Goal: Task Accomplishment & Management: Manage account settings

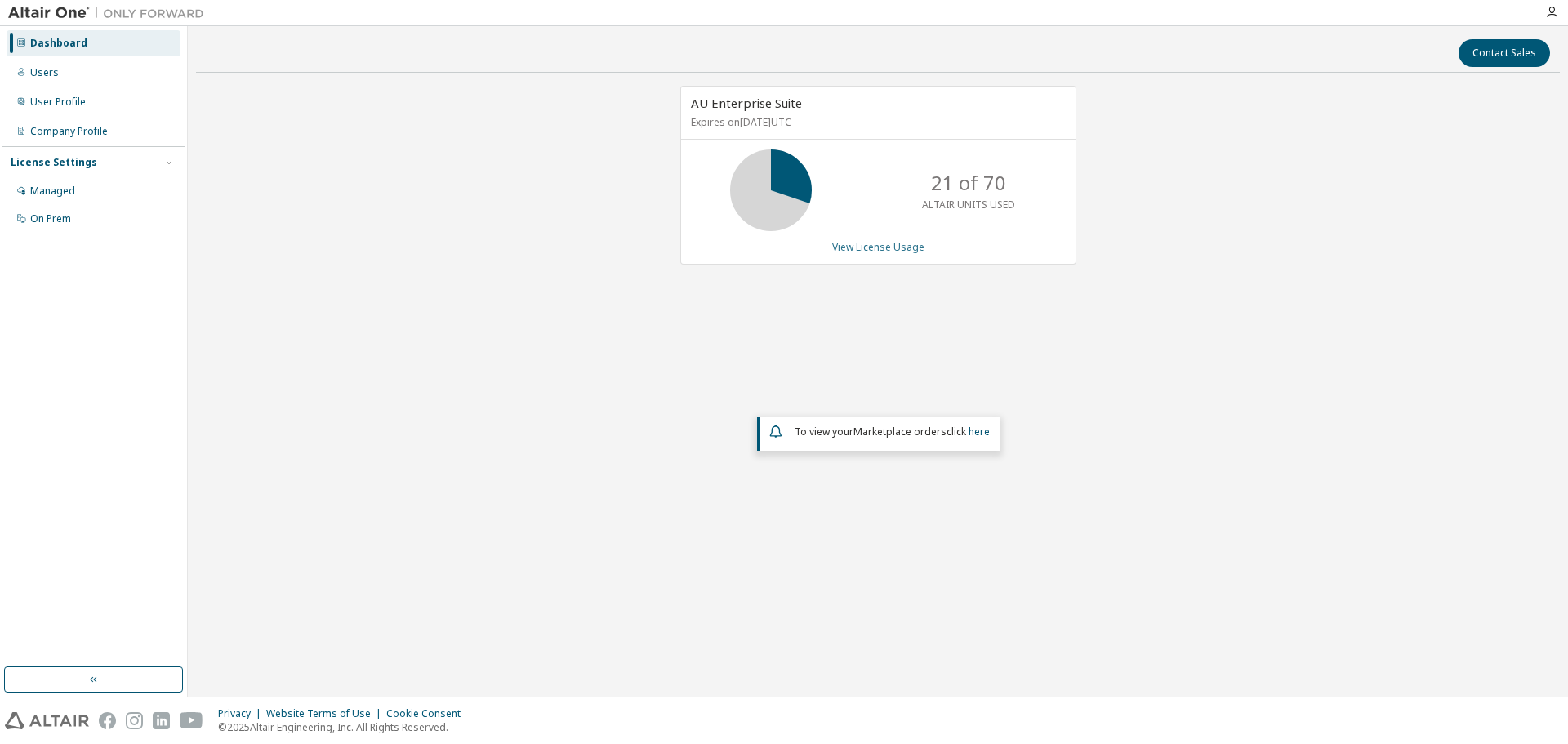
click at [891, 248] on link "View License Usage" at bounding box center [878, 247] width 92 height 13
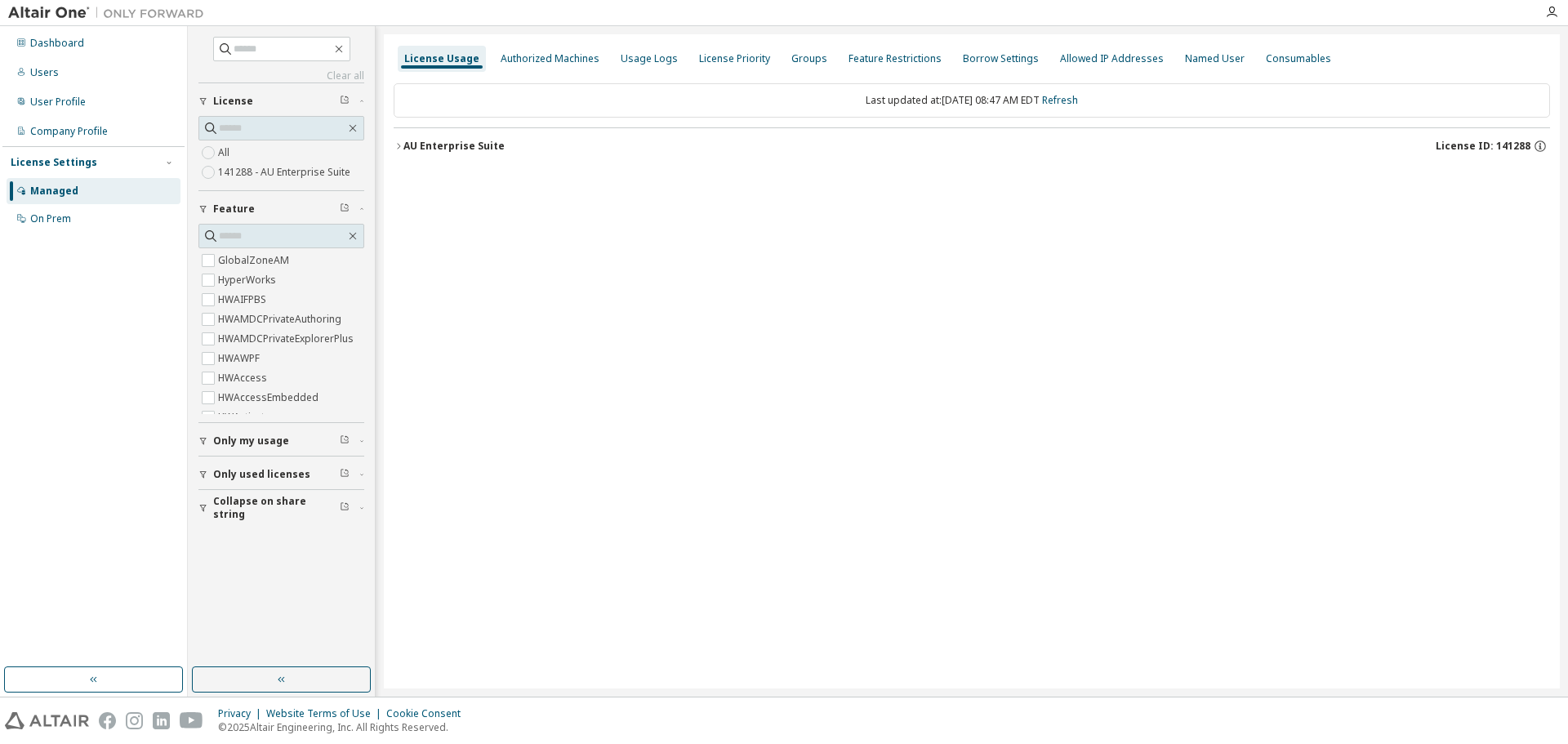
click at [406, 144] on div "AU Enterprise Suite" at bounding box center [454, 147] width 102 height 13
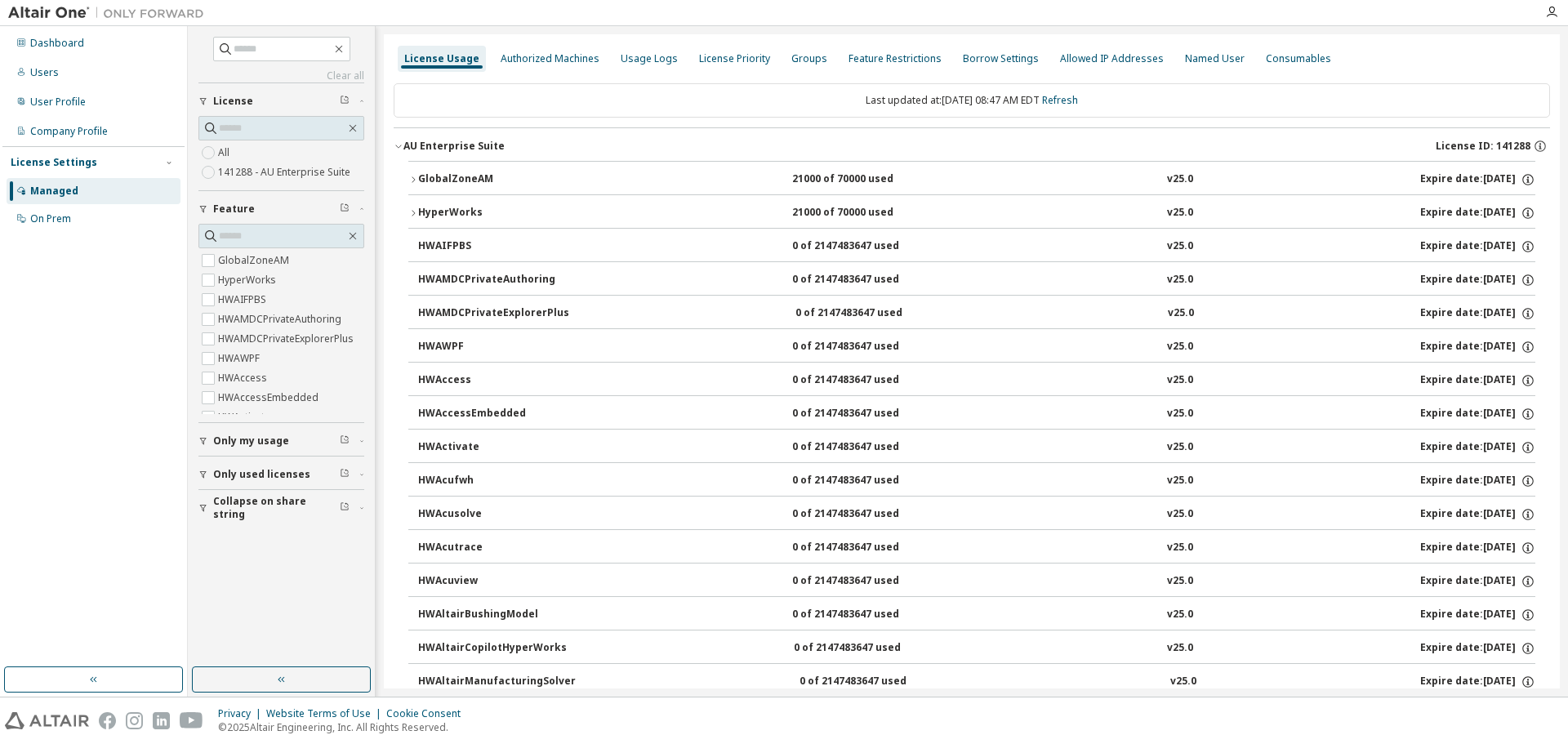
click at [457, 186] on div "GlobalZoneAM" at bounding box center [490, 179] width 147 height 14
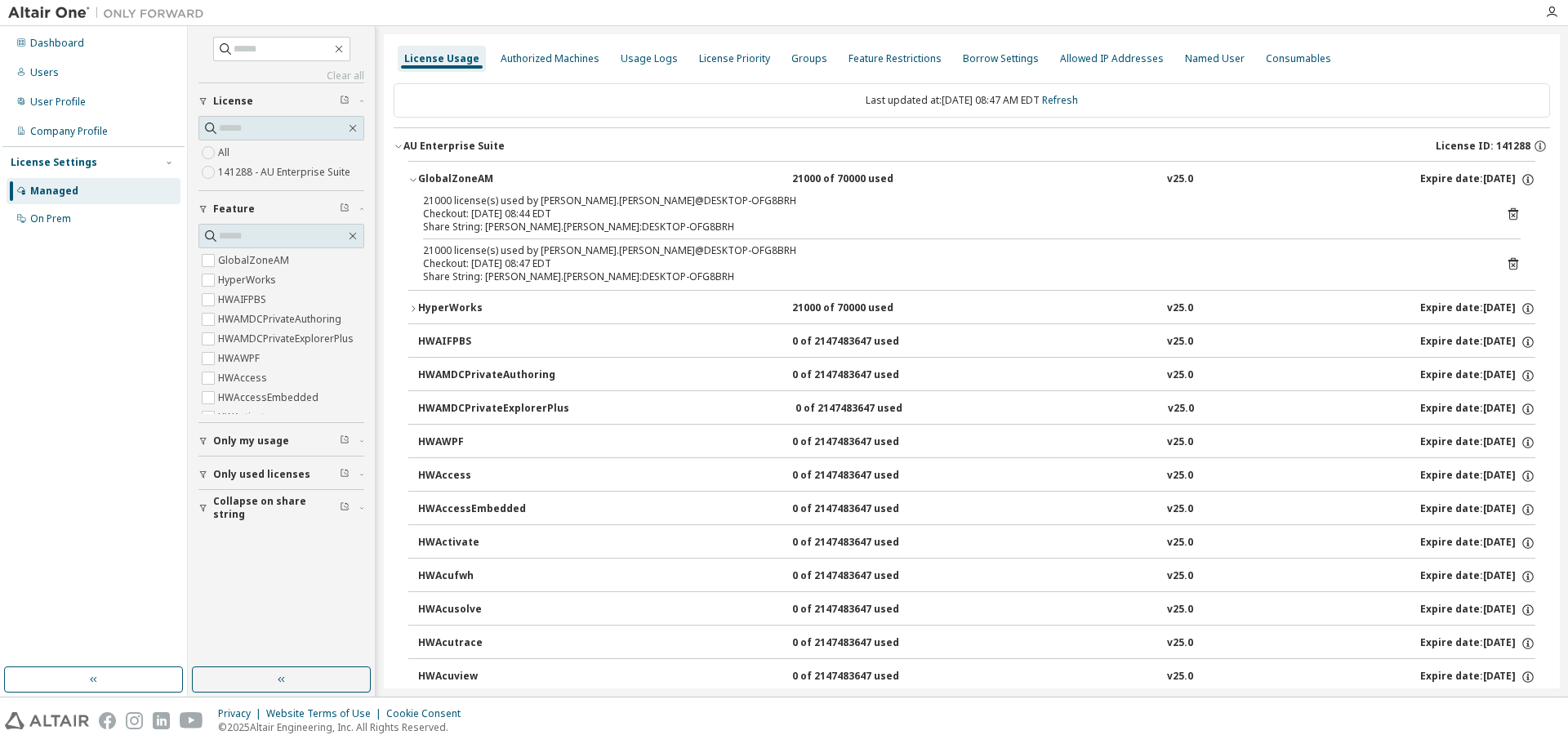
click at [443, 302] on div "HyperWorks" at bounding box center [490, 308] width 147 height 14
